Goal: Transaction & Acquisition: Obtain resource

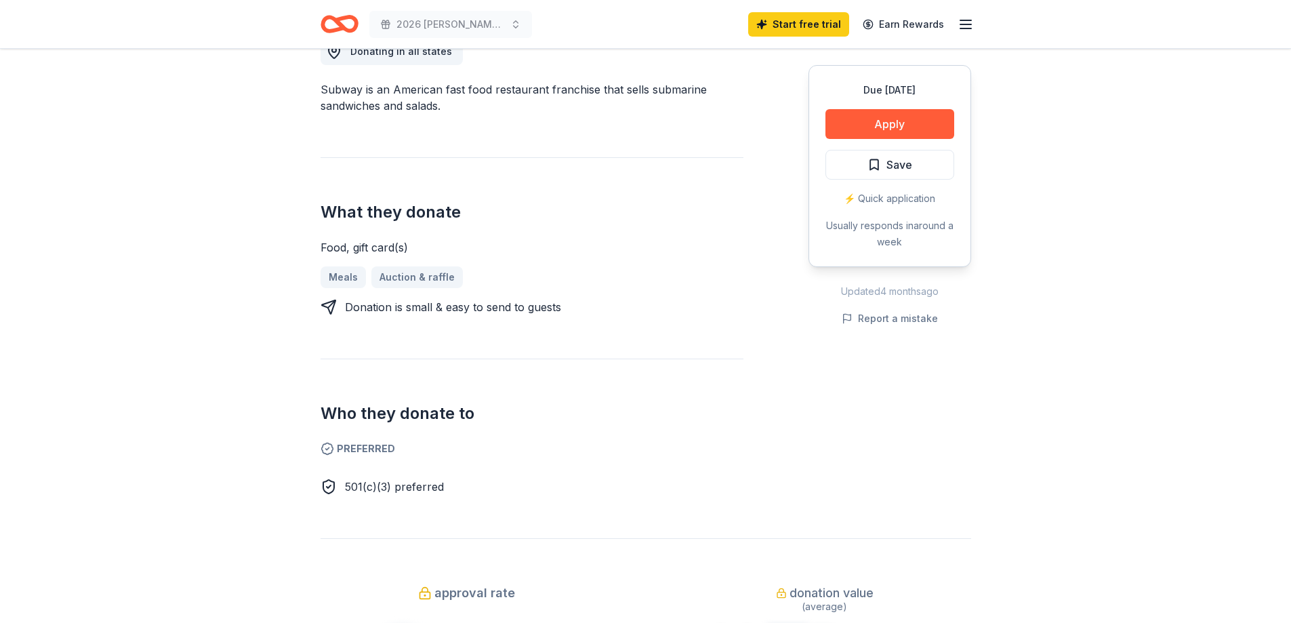
scroll to position [407, 0]
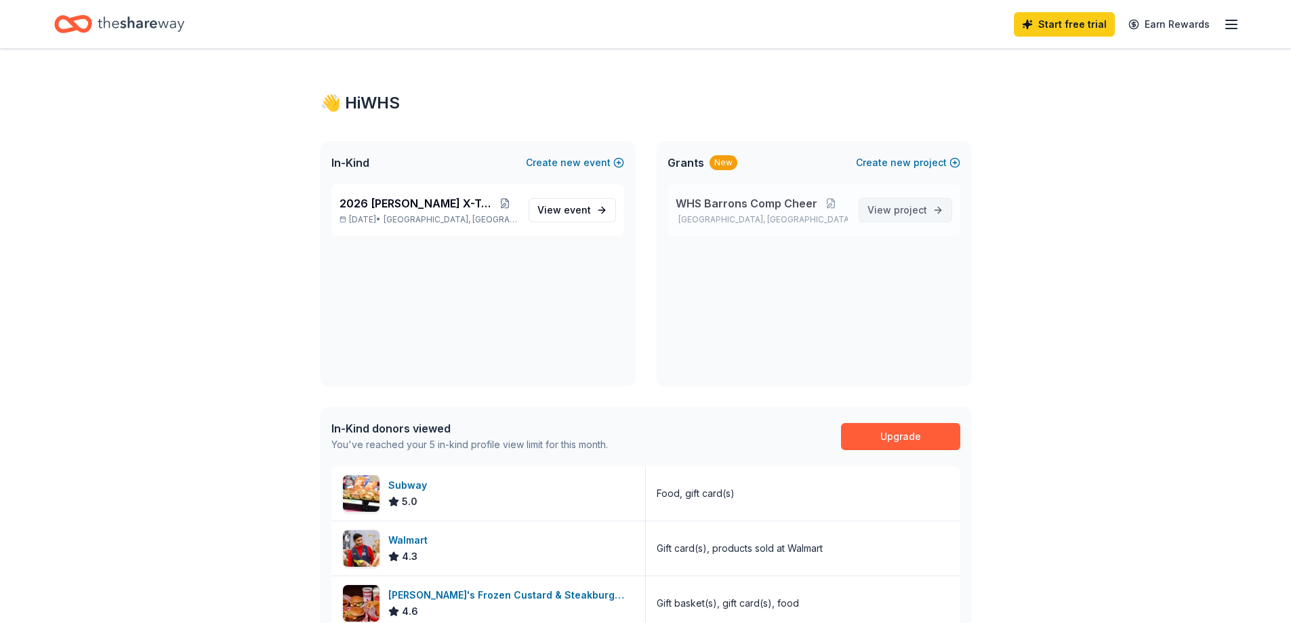
click at [896, 208] on span "project" at bounding box center [910, 210] width 33 height 12
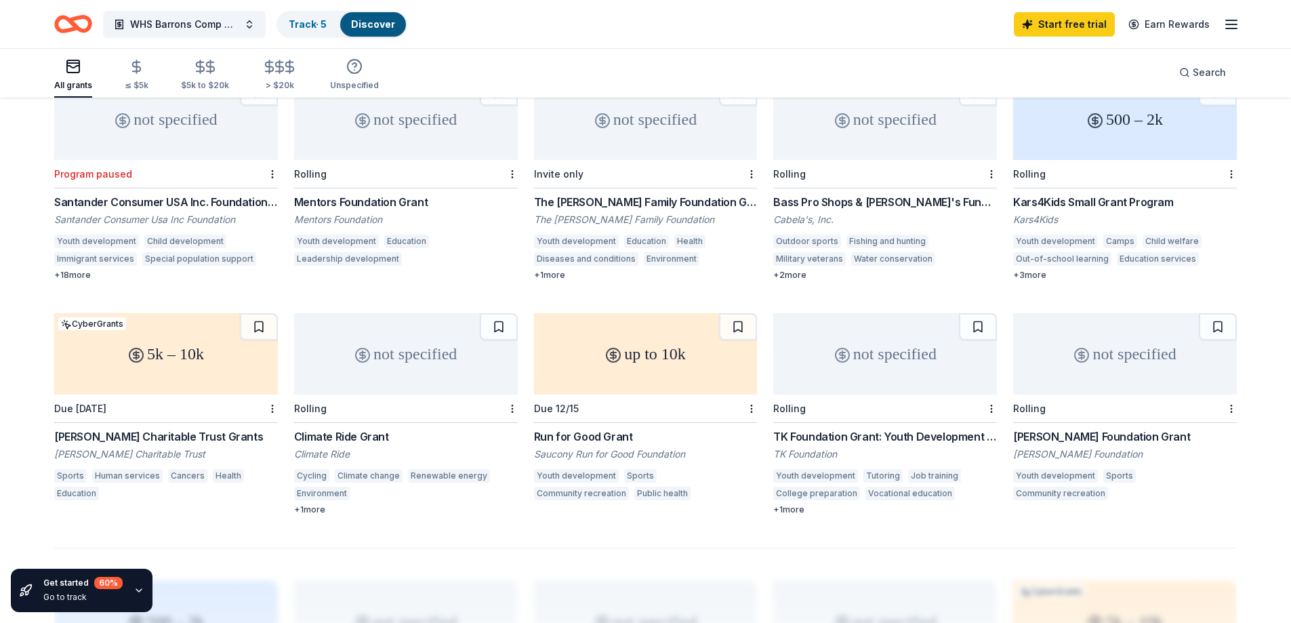
scroll to position [678, 0]
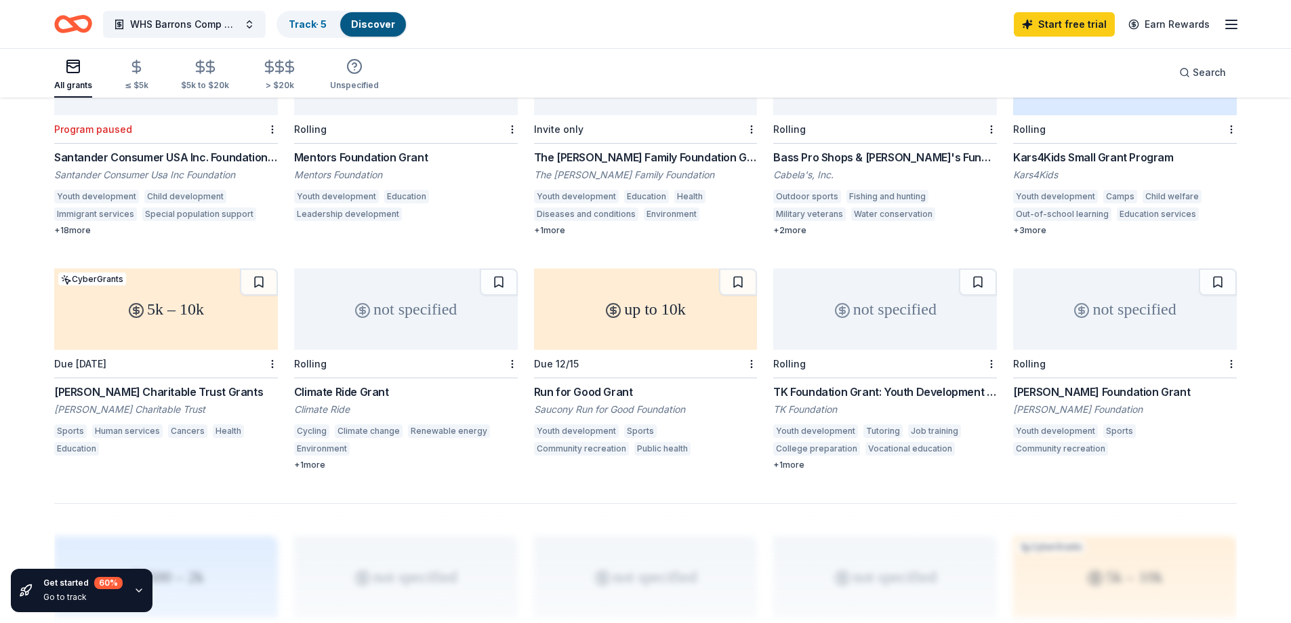
click at [128, 320] on div "5k – 10k" at bounding box center [166, 308] width 224 height 81
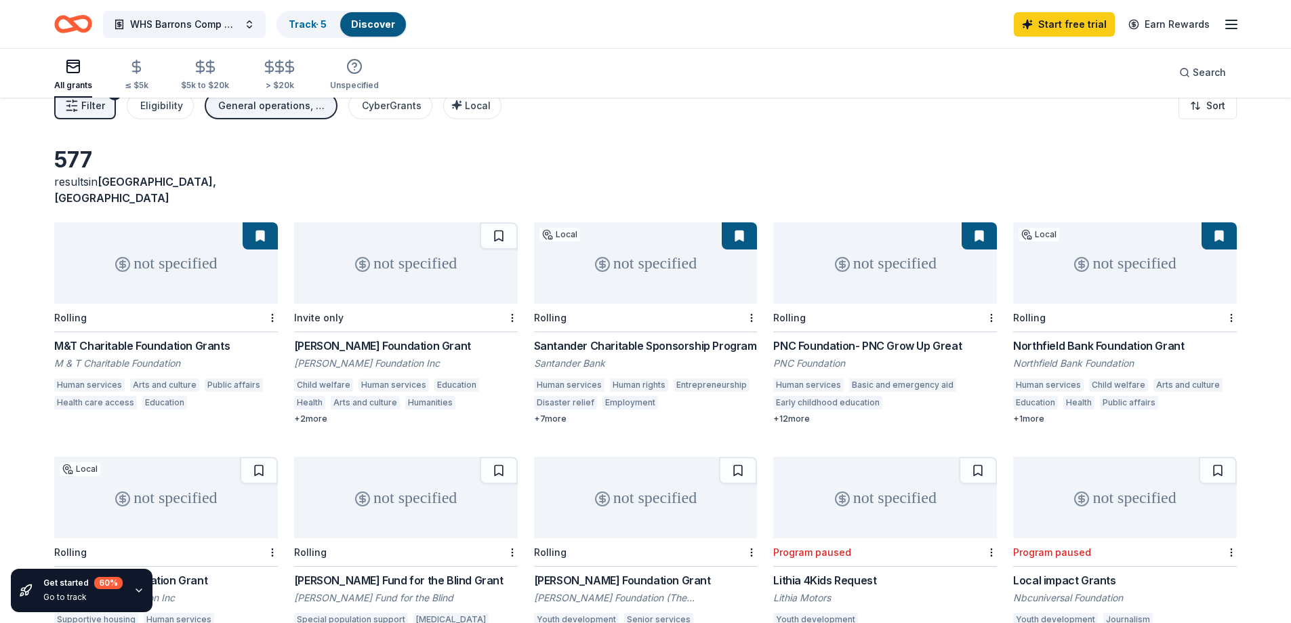
scroll to position [0, 0]
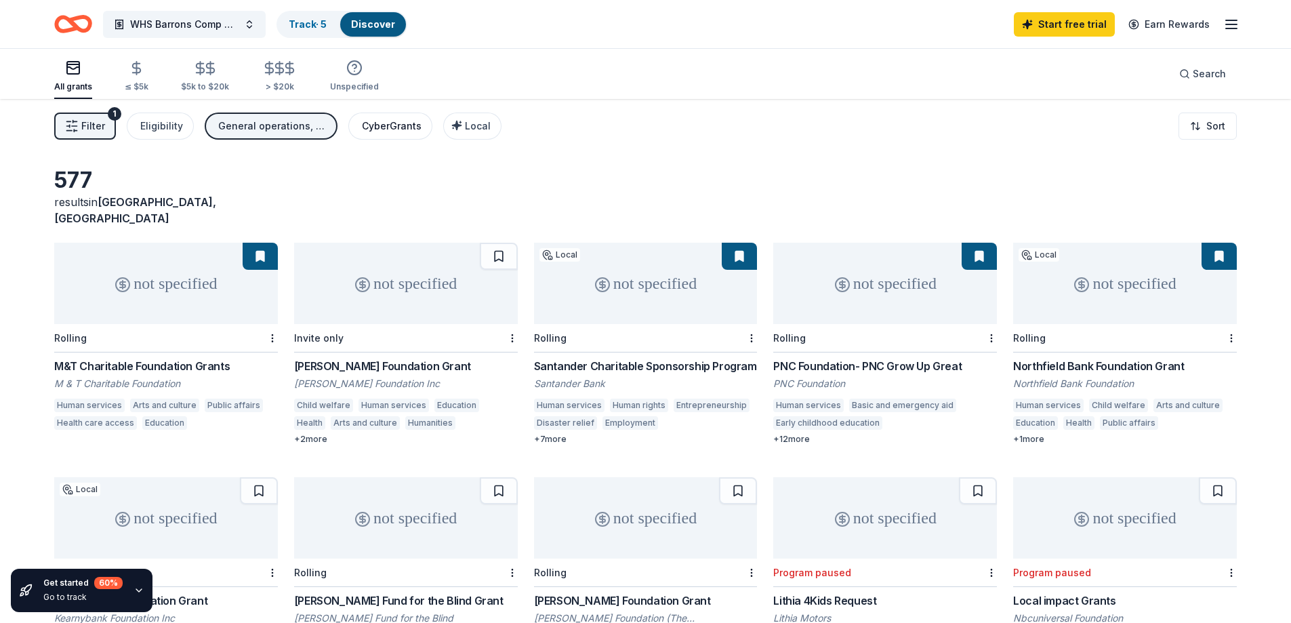
click at [364, 128] on div "CyberGrants" at bounding box center [392, 126] width 60 height 16
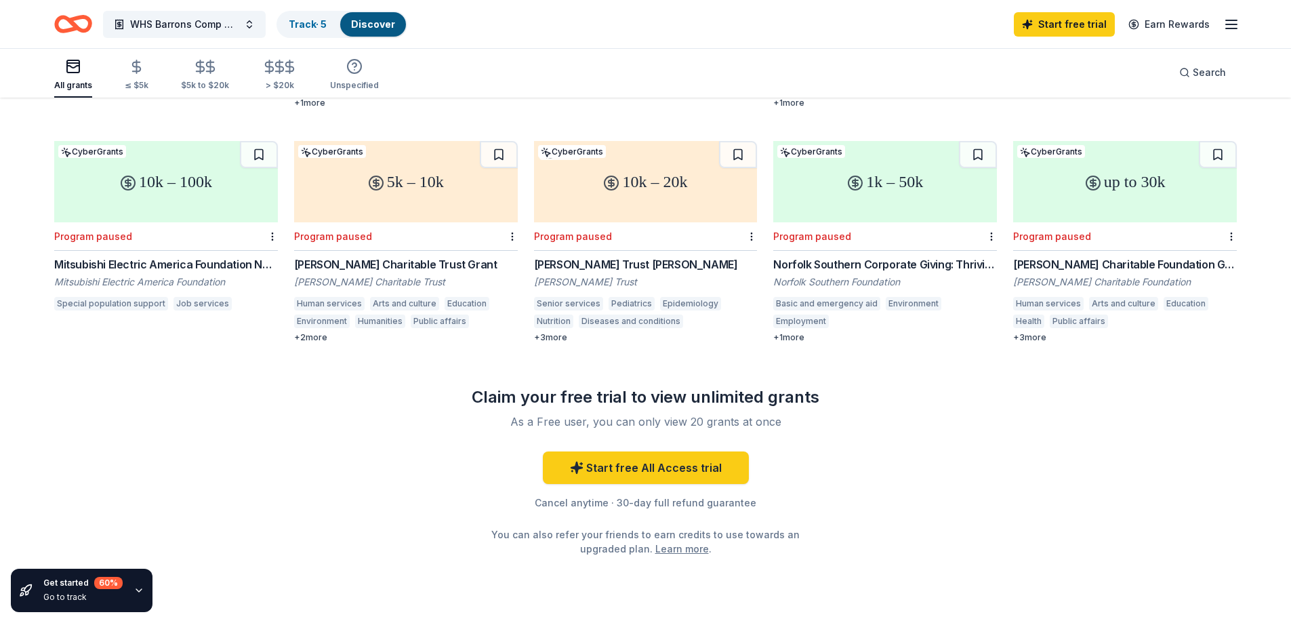
scroll to position [813, 0]
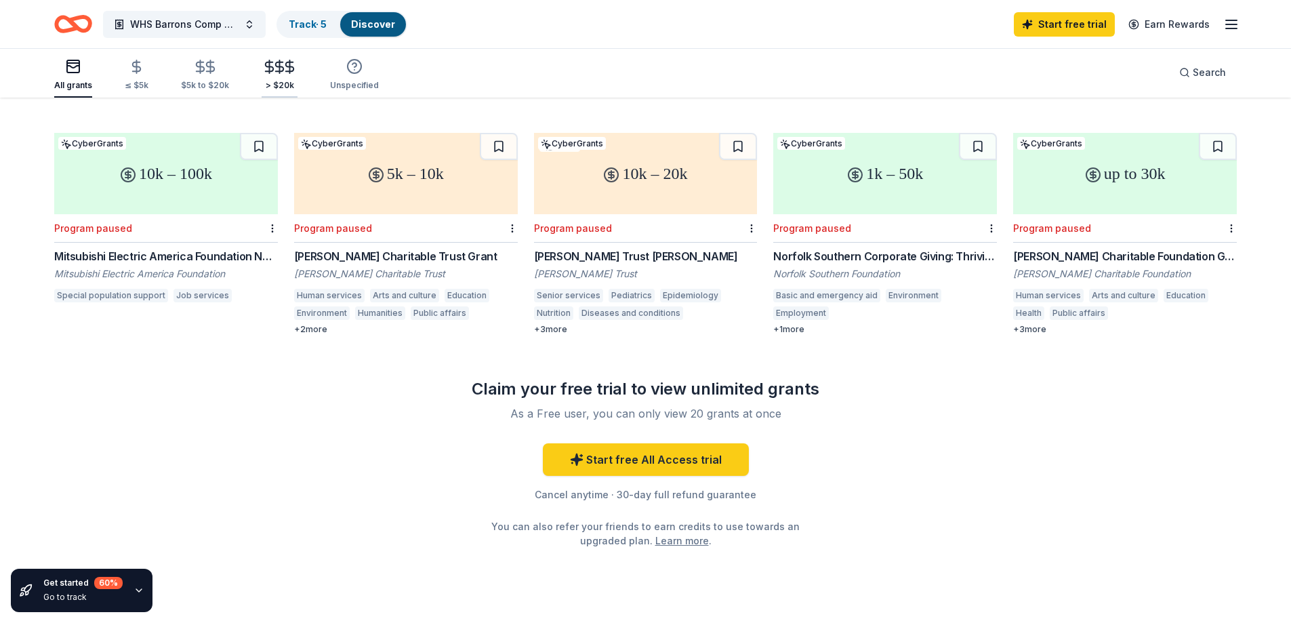
click at [282, 73] on icon "button" at bounding box center [290, 67] width 16 height 16
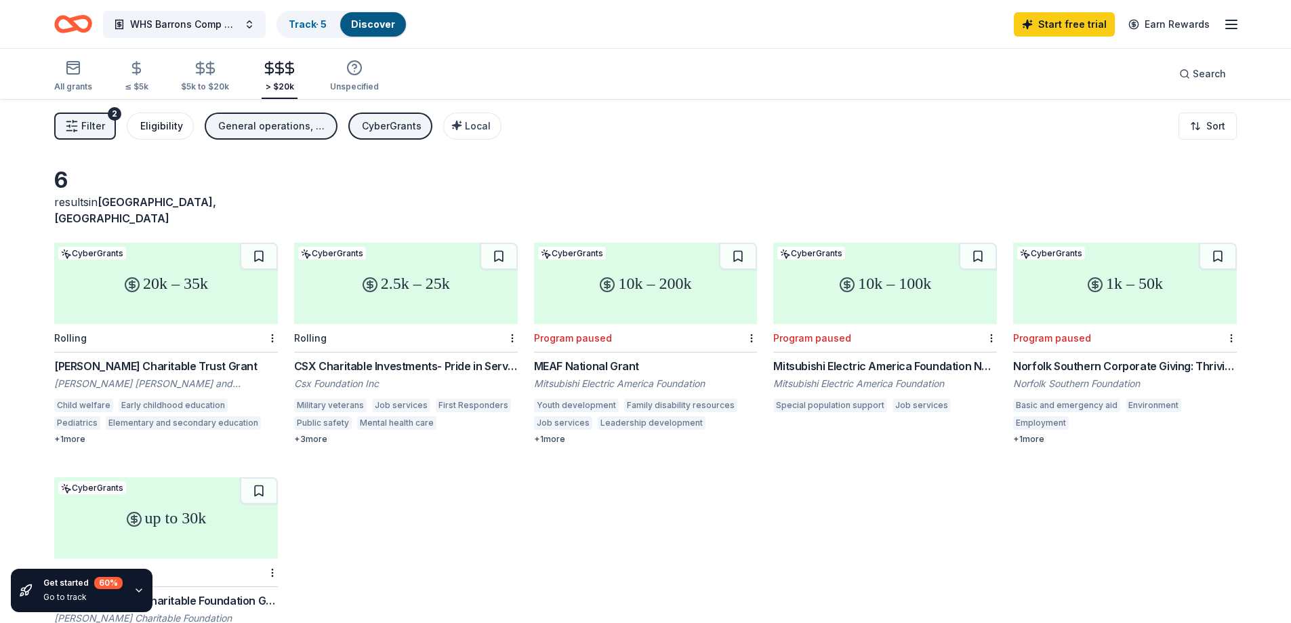
click at [157, 131] on div "Eligibility" at bounding box center [161, 126] width 43 height 16
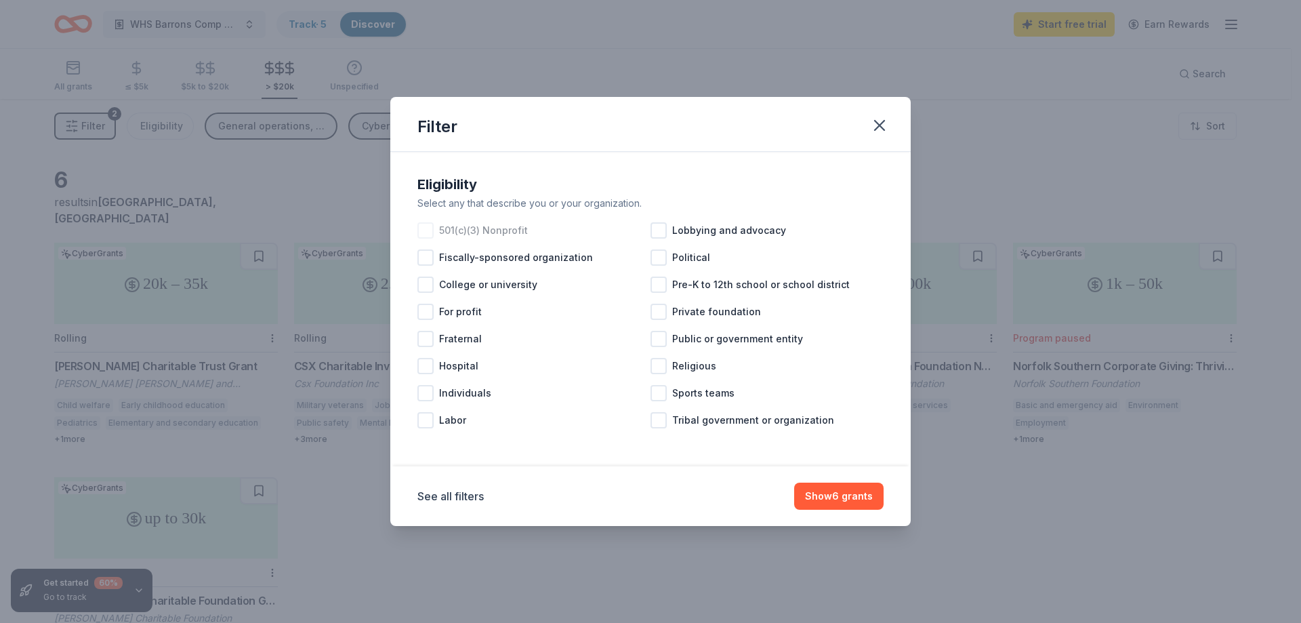
click at [474, 231] on span "501(c)(3) Nonprofit" at bounding box center [483, 230] width 89 height 16
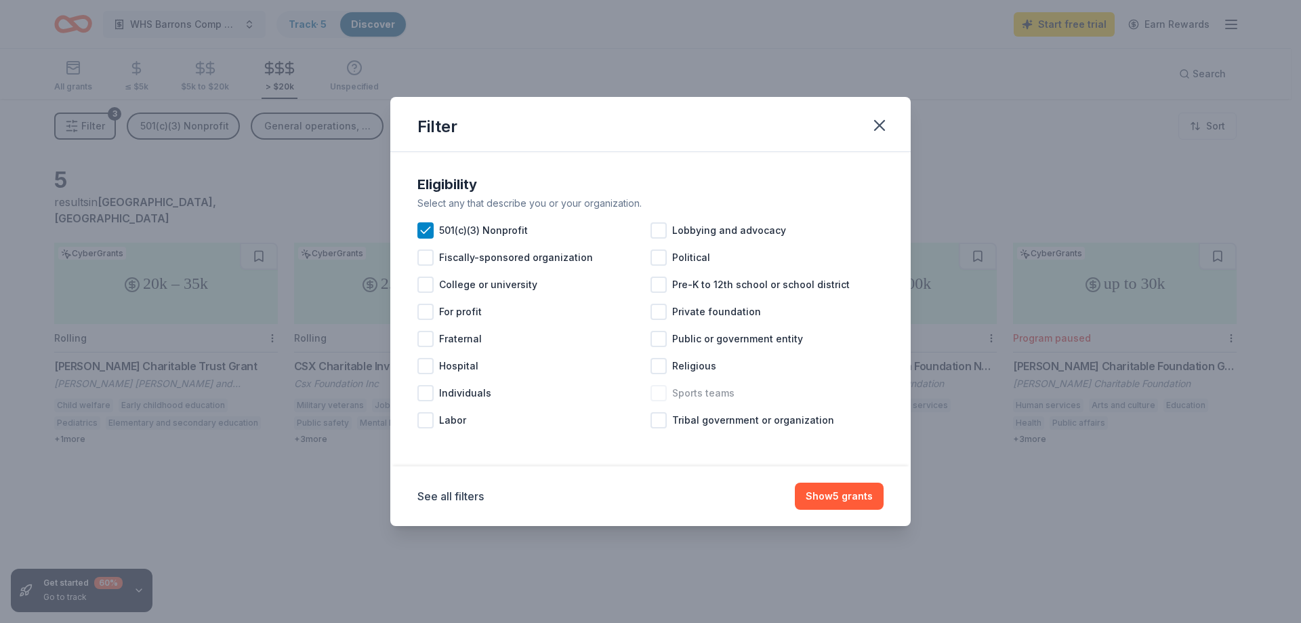
click at [698, 388] on span "Sports teams" at bounding box center [703, 393] width 62 height 16
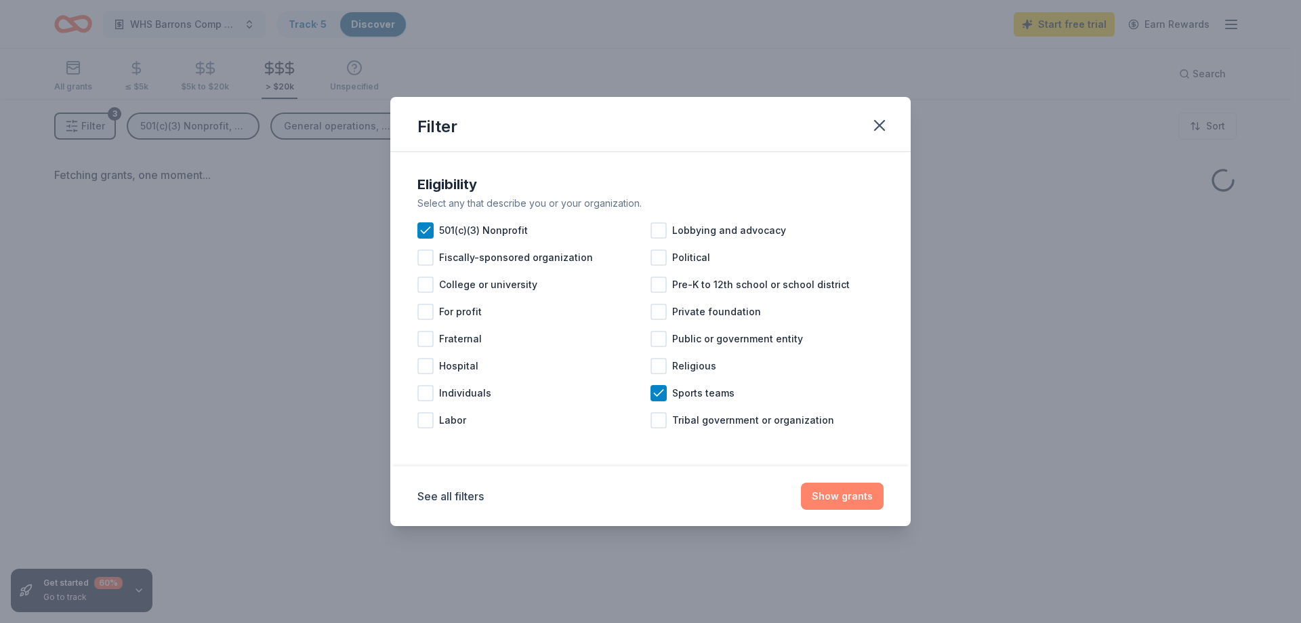
drag, startPoint x: 831, startPoint y: 480, endPoint x: 844, endPoint y: 492, distance: 17.3
click at [832, 482] on div "See all filters Show grants" at bounding box center [650, 496] width 520 height 60
click at [845, 495] on button "Show 5 grants" at bounding box center [839, 495] width 89 height 27
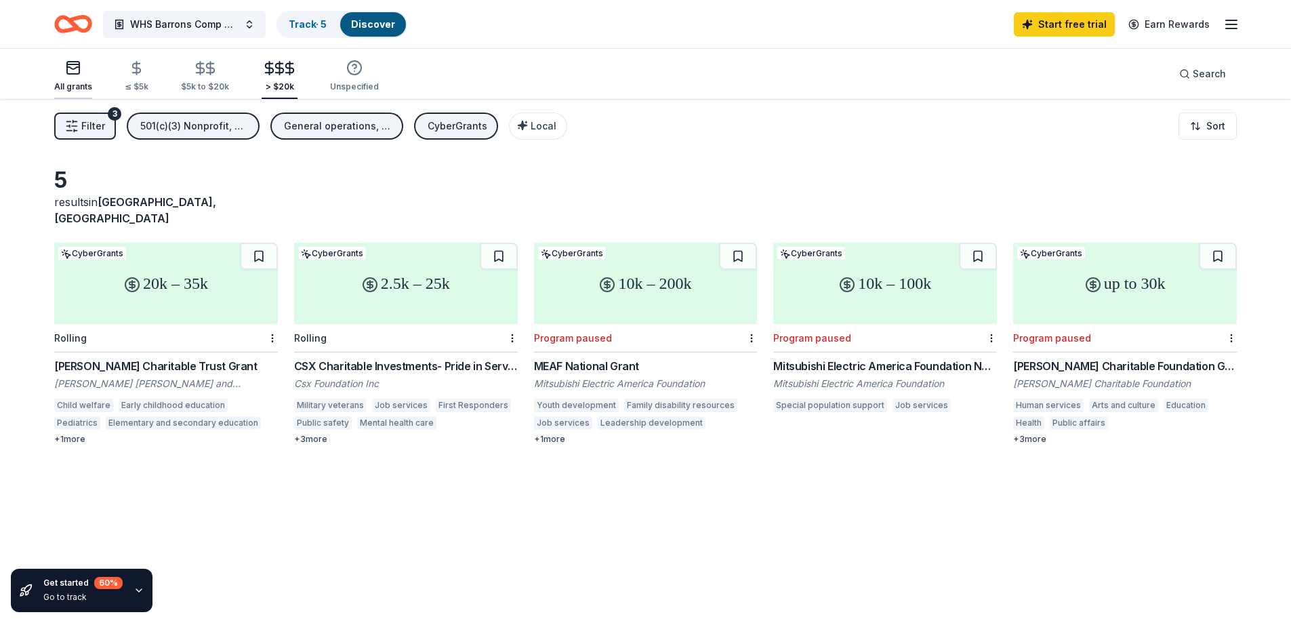
click at [77, 74] on rect "button" at bounding box center [73, 68] width 12 height 12
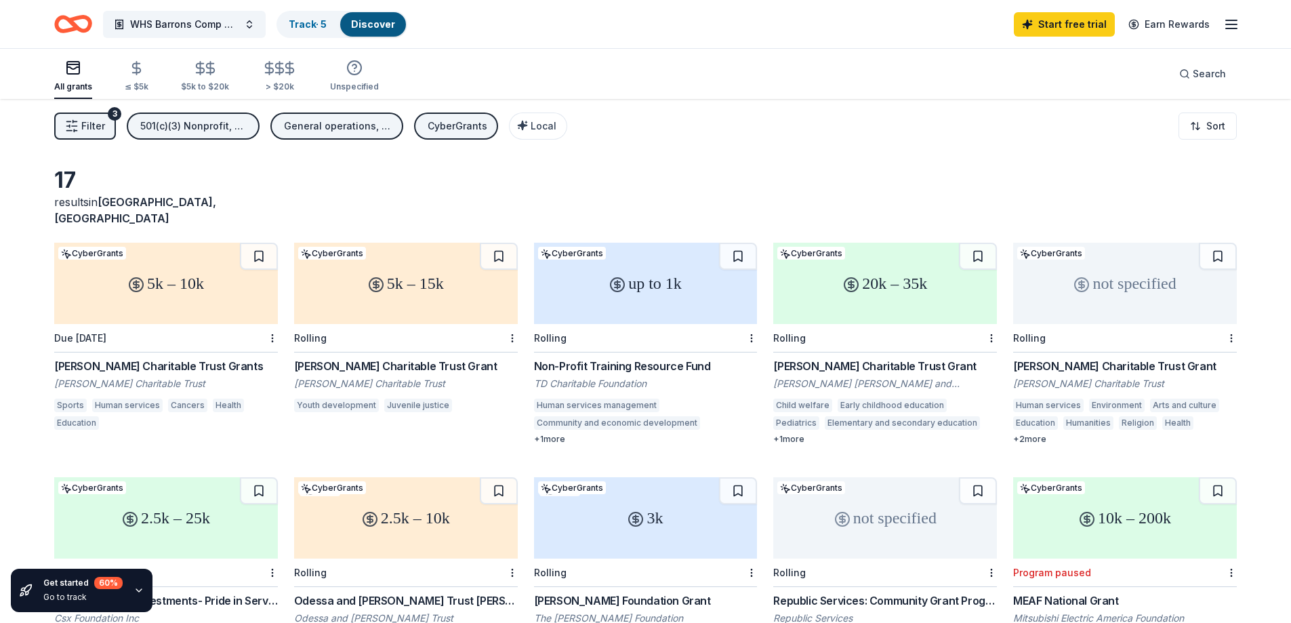
click at [63, 30] on icon "Home" at bounding box center [66, 24] width 21 height 14
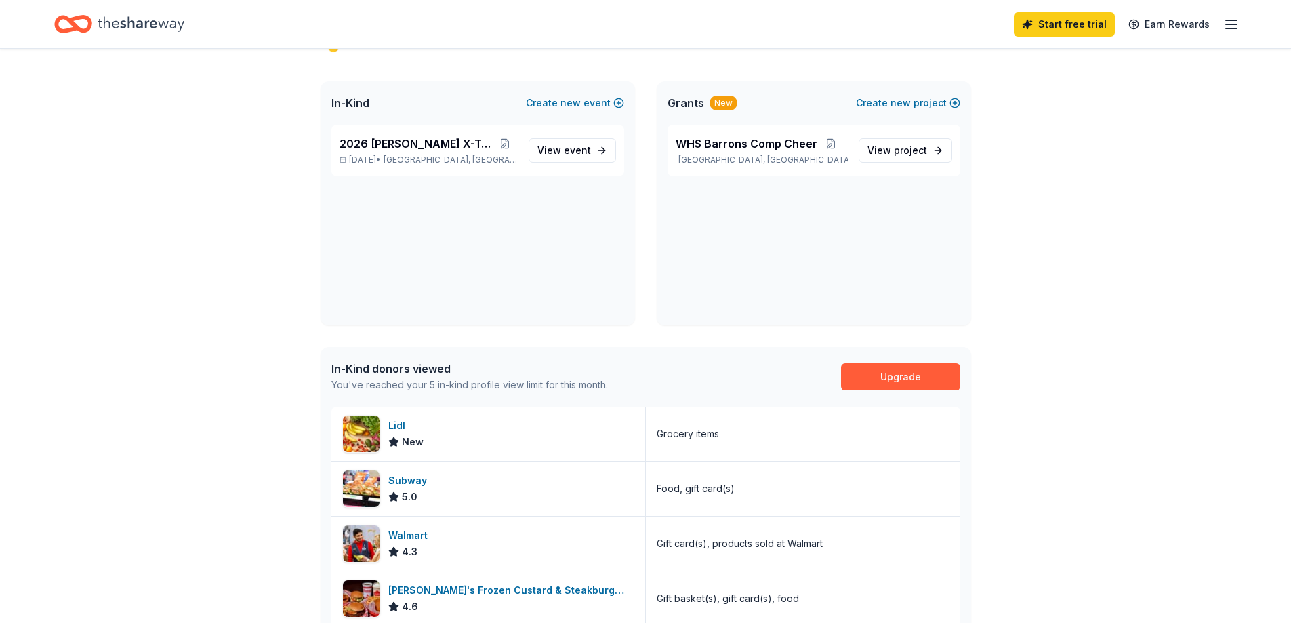
scroll to position [271, 0]
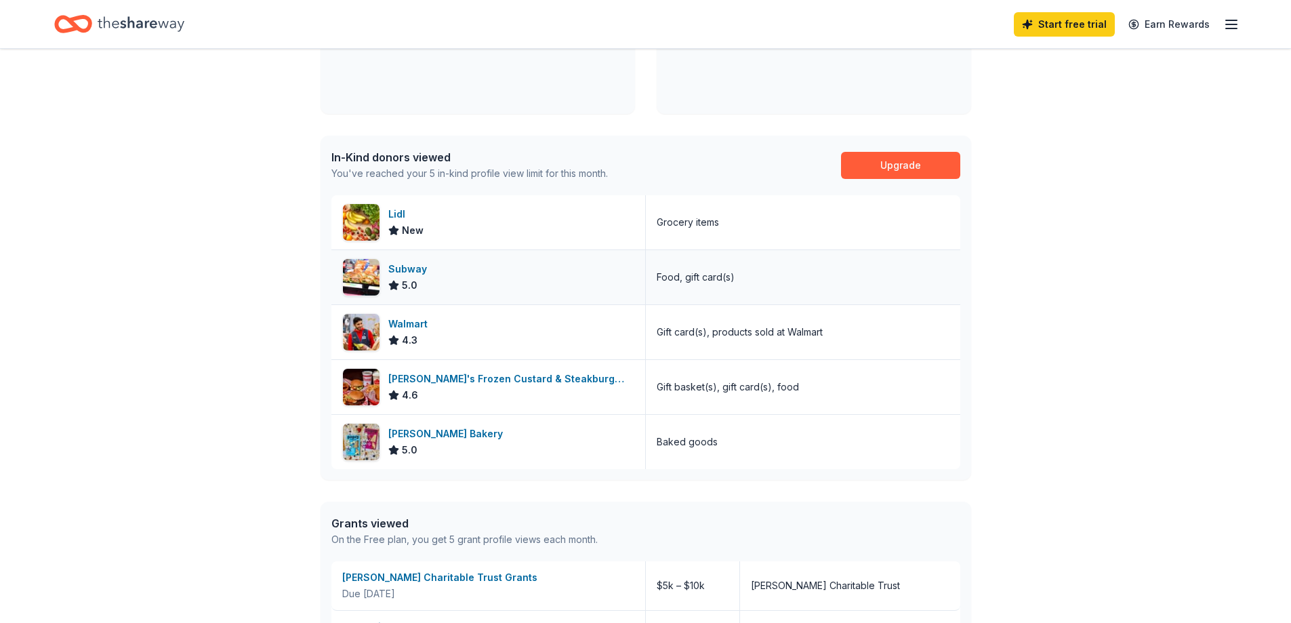
click at [380, 256] on div "Subway 5.0" at bounding box center [488, 277] width 314 height 54
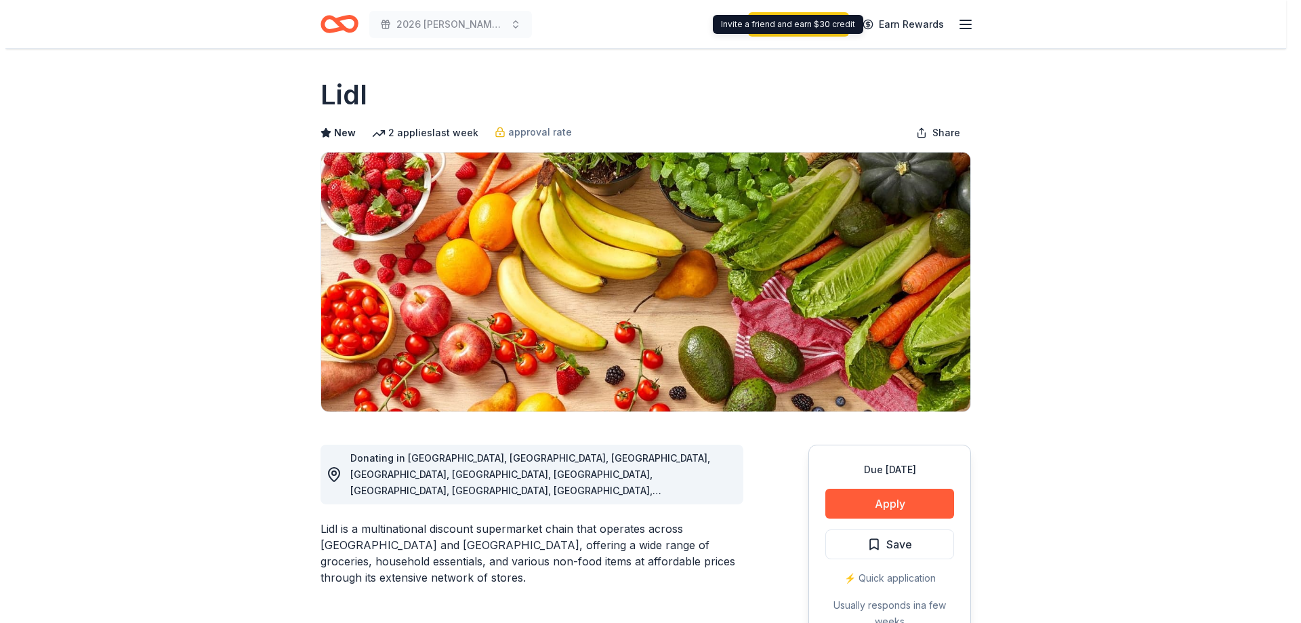
scroll to position [271, 0]
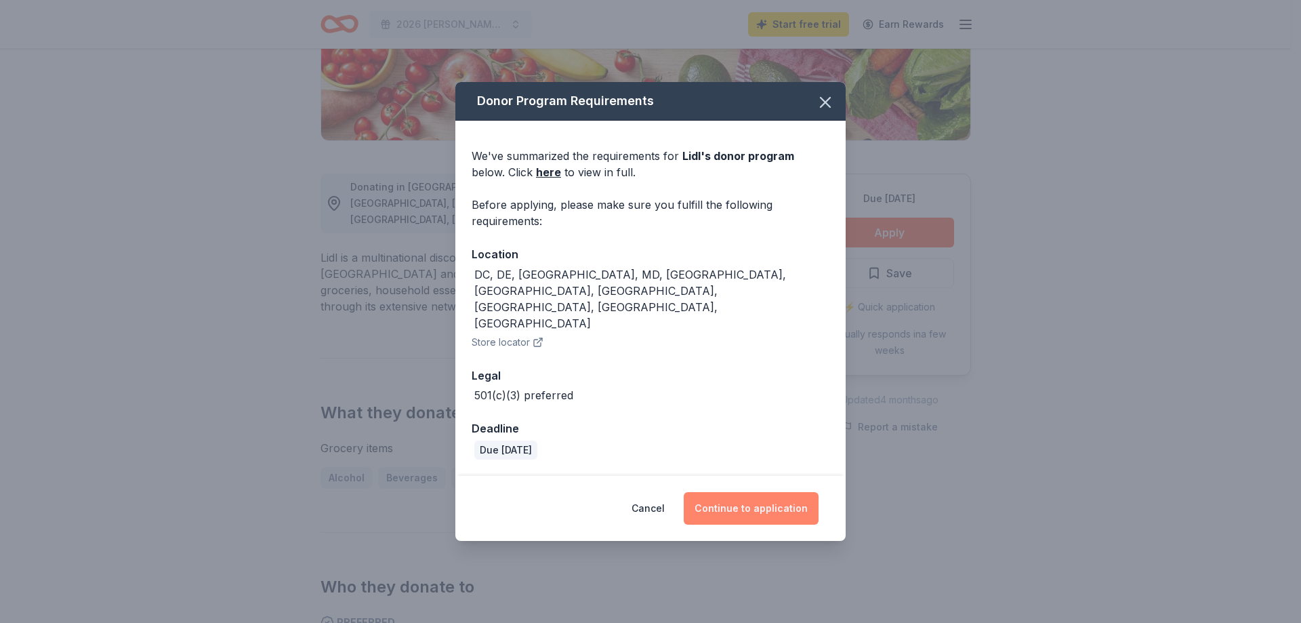
click at [763, 495] on button "Continue to application" at bounding box center [751, 508] width 135 height 33
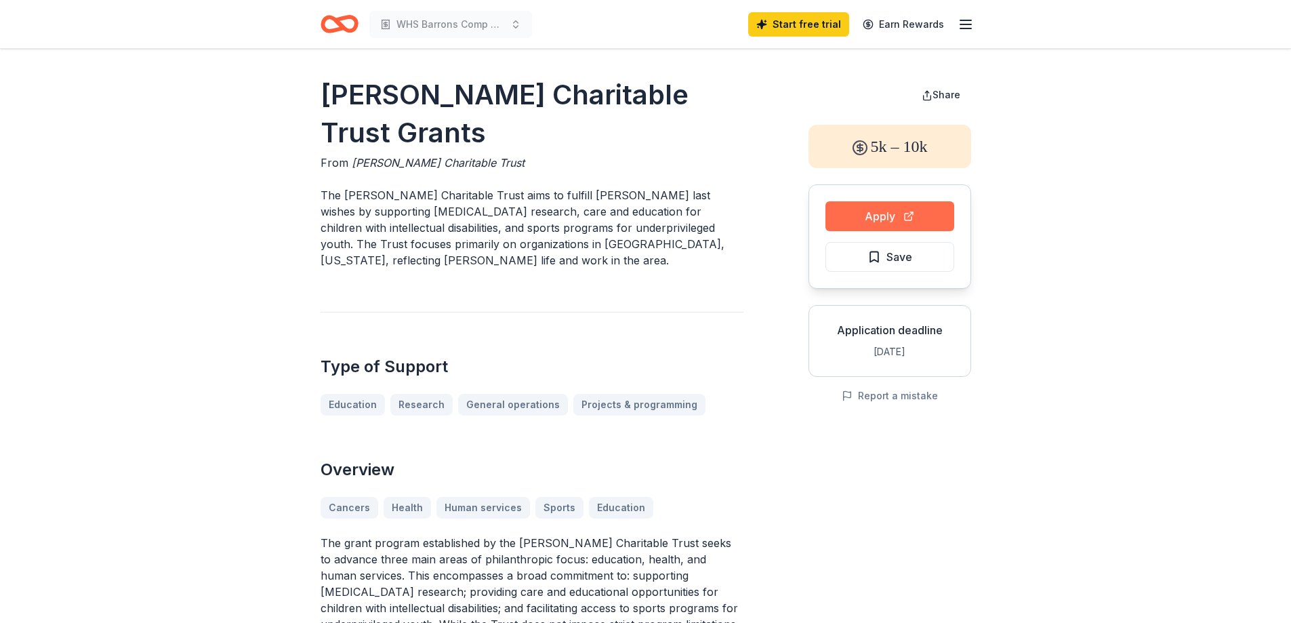
click at [919, 213] on button "Apply" at bounding box center [889, 216] width 129 height 30
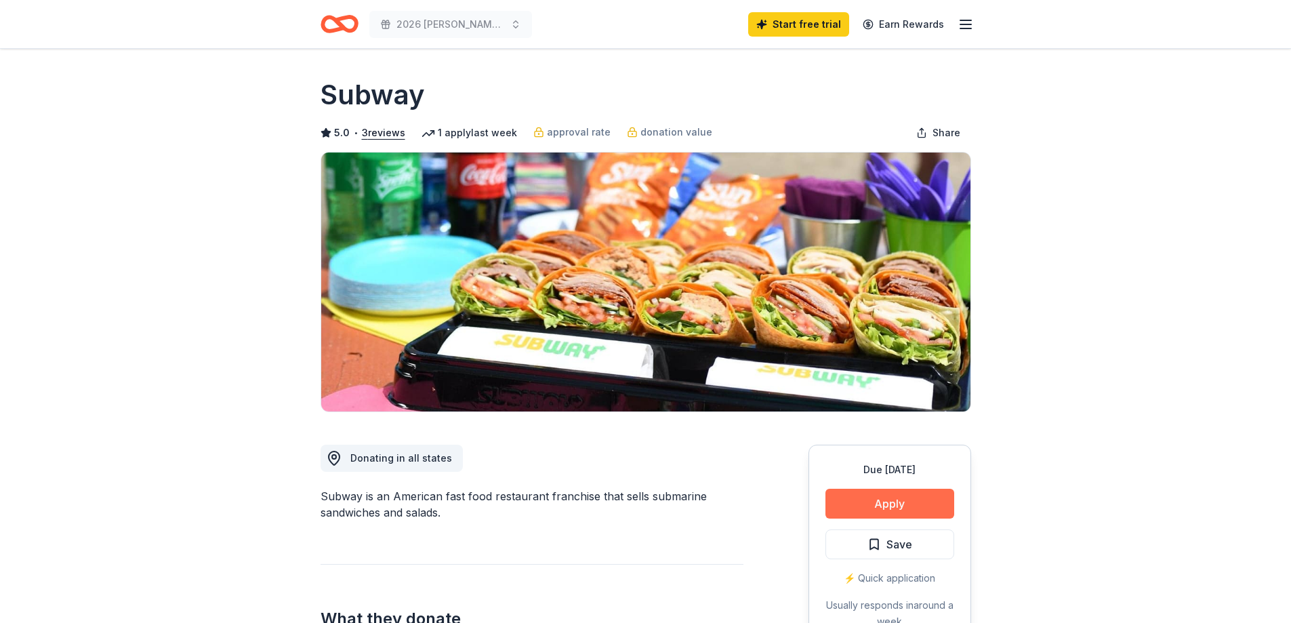
click at [860, 498] on button "Apply" at bounding box center [889, 503] width 129 height 30
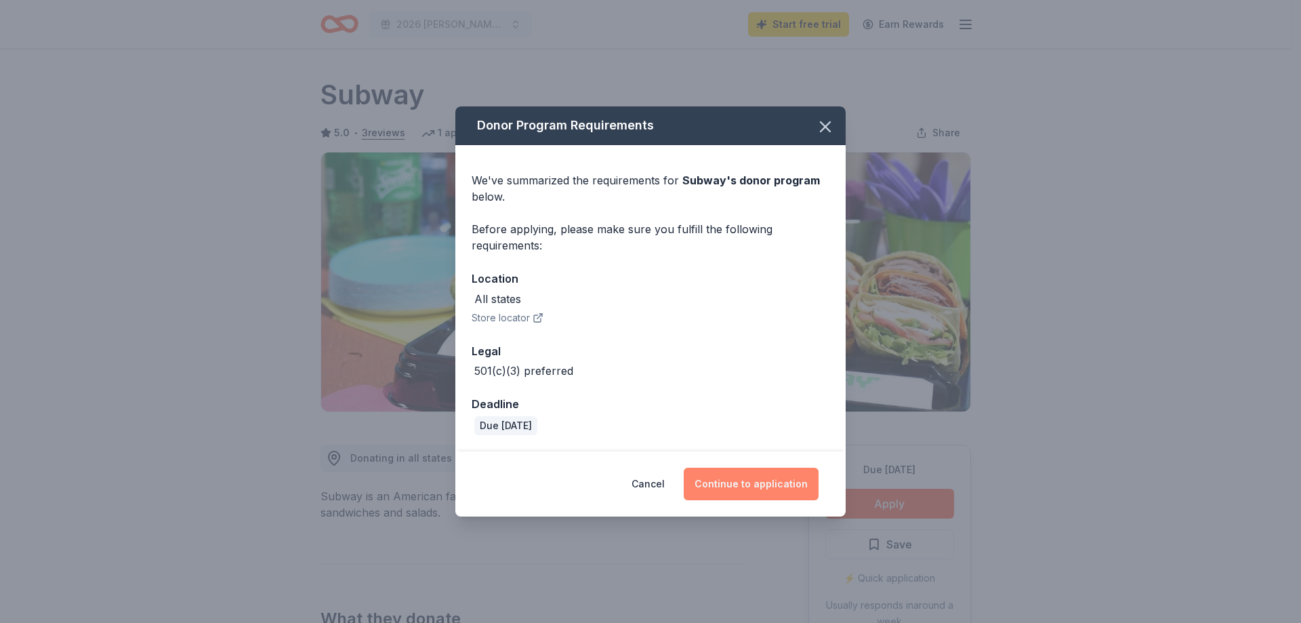
click at [756, 486] on button "Continue to application" at bounding box center [751, 483] width 135 height 33
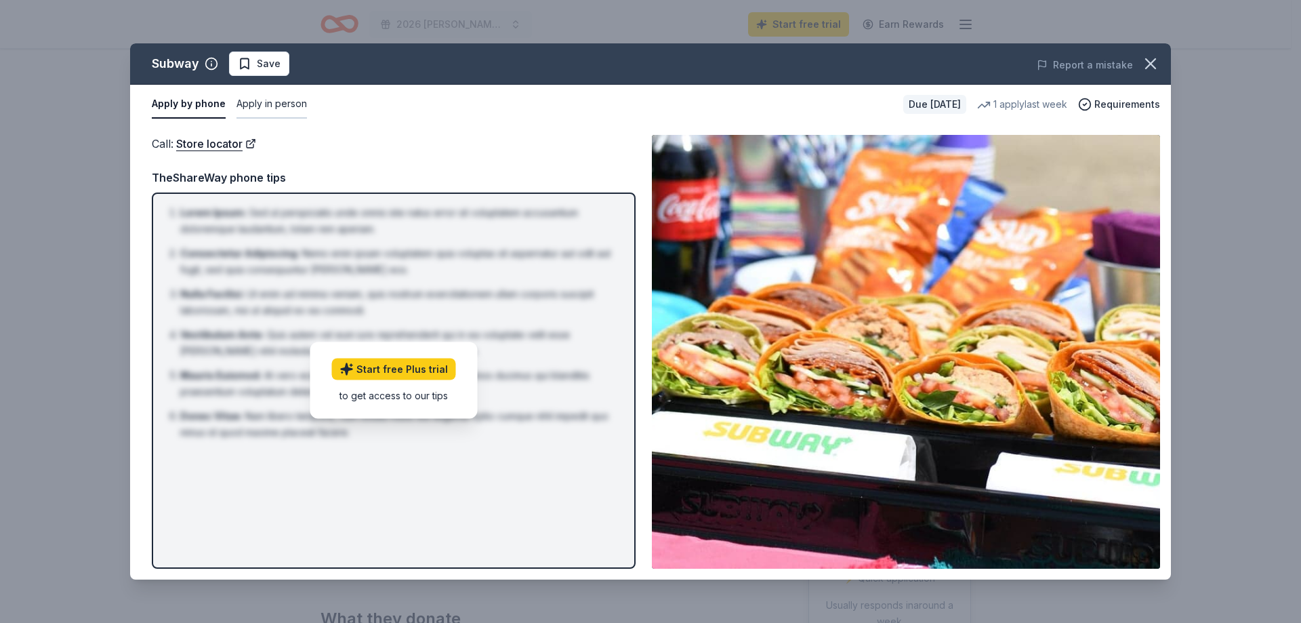
click at [280, 105] on button "Apply in person" at bounding box center [271, 104] width 70 height 28
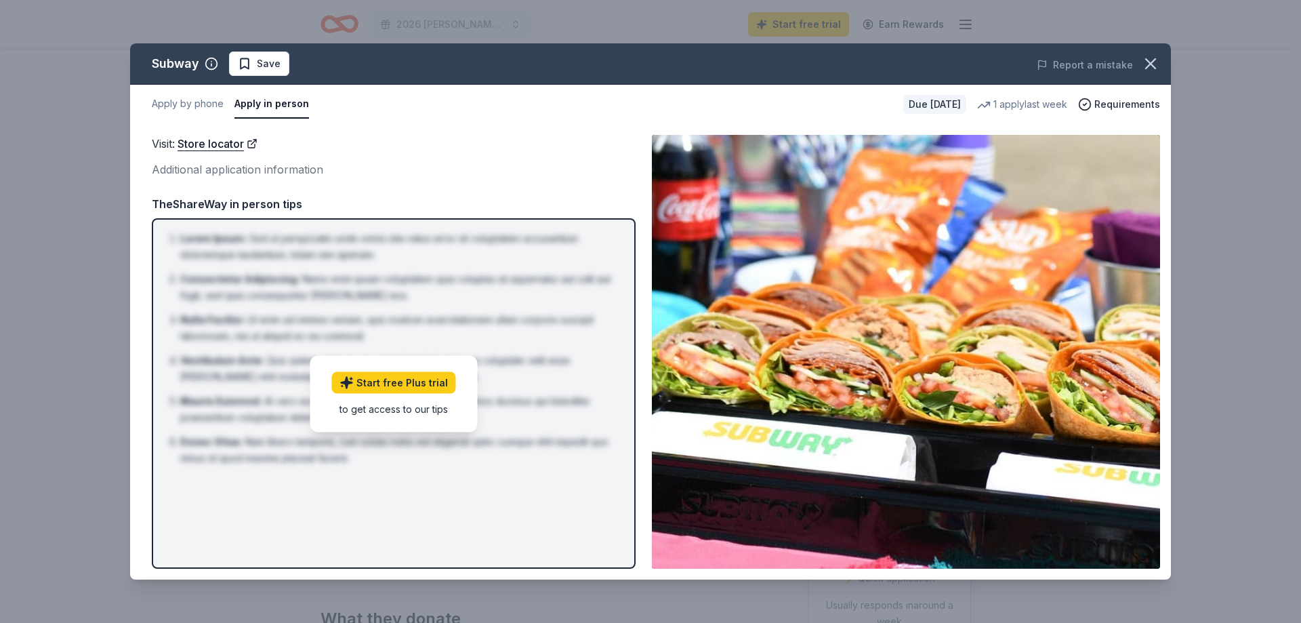
click at [777, 404] on img at bounding box center [906, 352] width 508 height 434
click at [1121, 103] on span "Requirements" at bounding box center [1127, 104] width 66 height 16
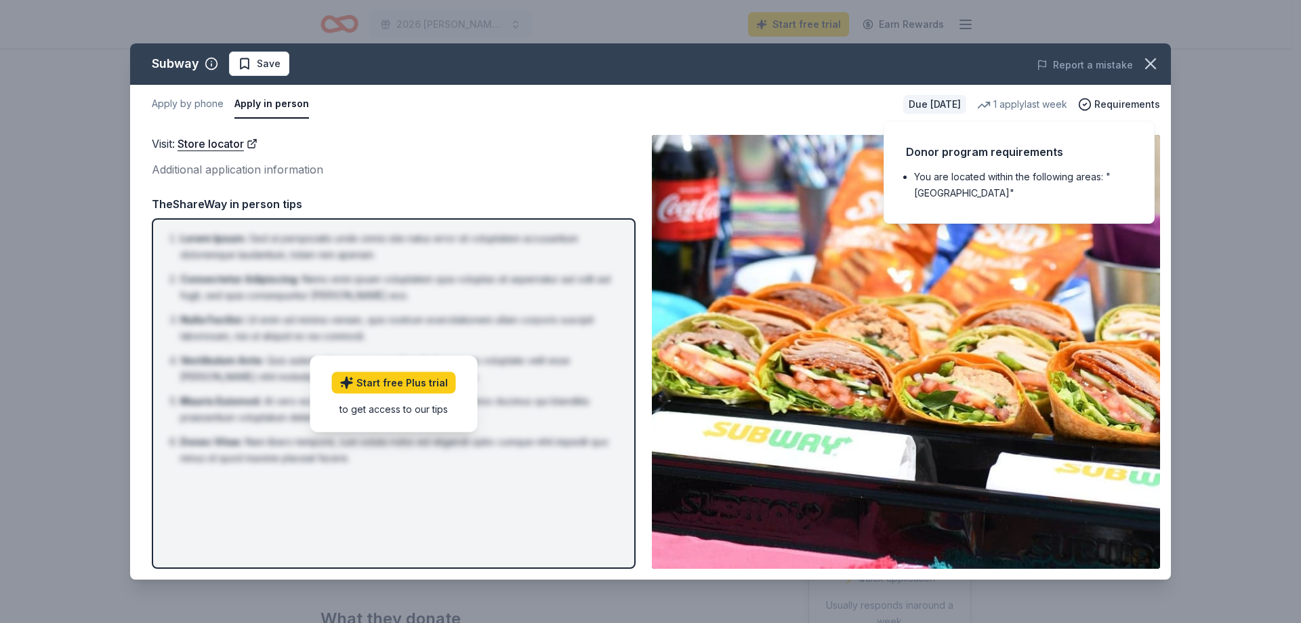
click at [965, 183] on li "You are located within the following areas: "[GEOGRAPHIC_DATA]"" at bounding box center [1023, 185] width 218 height 33
